Goal: Transaction & Acquisition: Purchase product/service

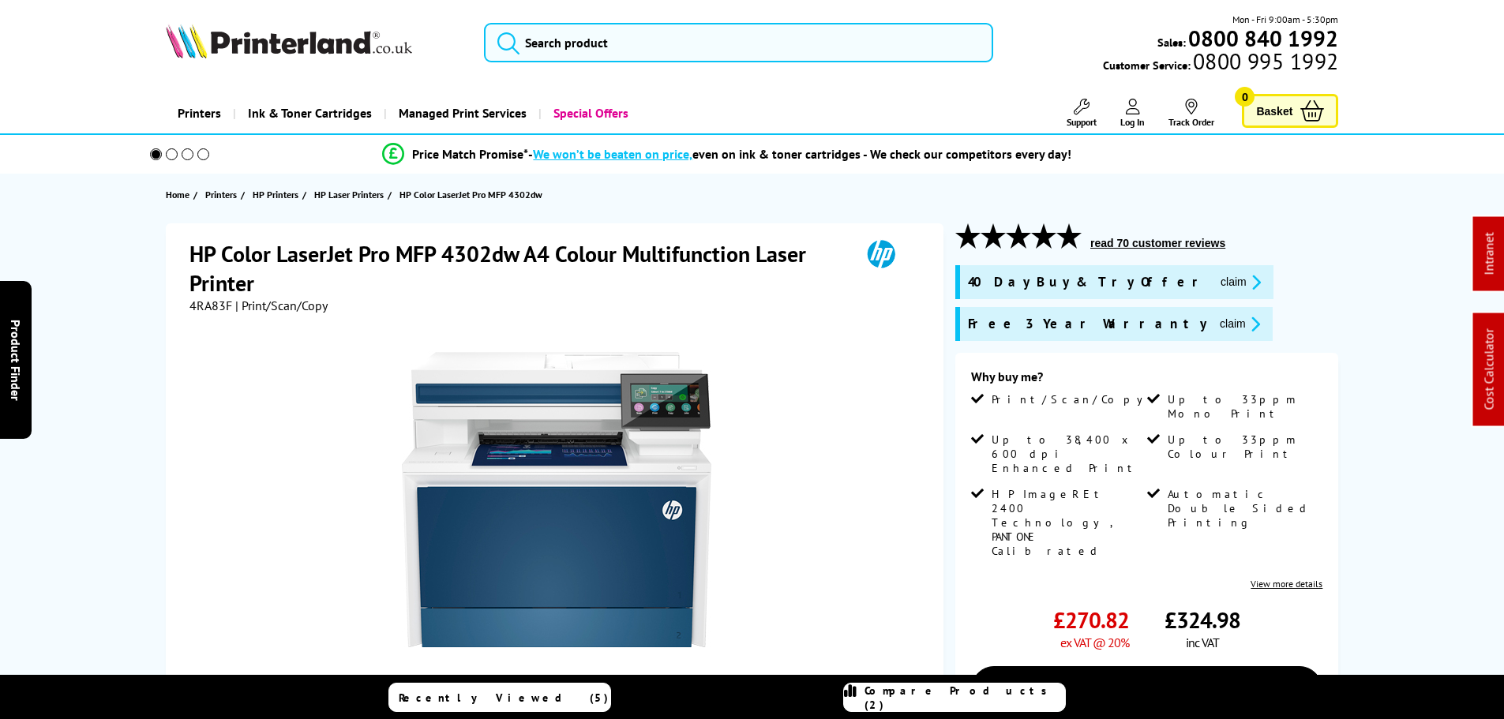
click at [1215, 317] on button "claim" at bounding box center [1240, 324] width 50 height 18
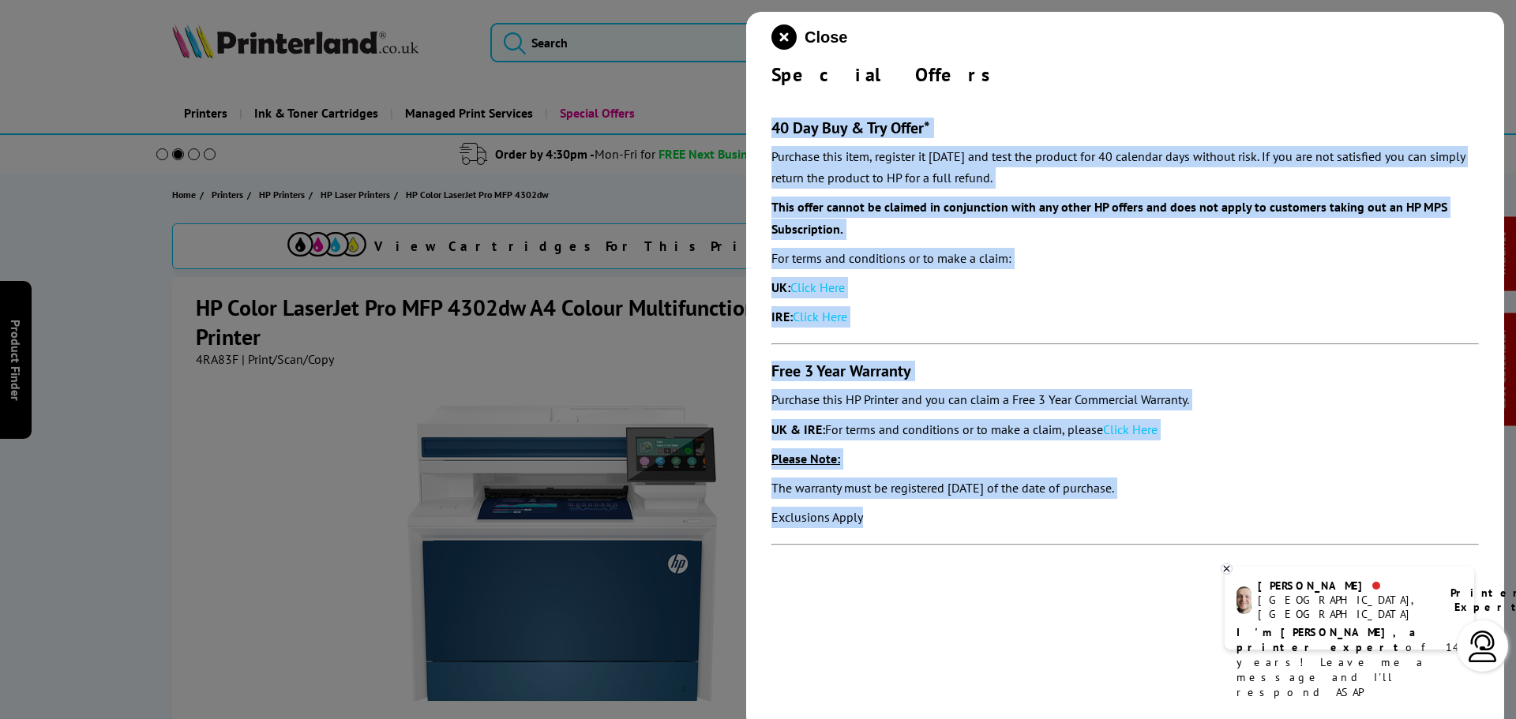
drag, startPoint x: 881, startPoint y: 526, endPoint x: 757, endPoint y: 131, distance: 413.7
click at [757, 131] on div "Close Special Offers 40 Day Buy & Try Offer* Purchase this item, register it [D…" at bounding box center [1125, 371] width 758 height 719
copy section "40 Day Buy & Try Offer* Purchase this item, register it [DATE] and test the pro…"
